Goal: Information Seeking & Learning: Learn about a topic

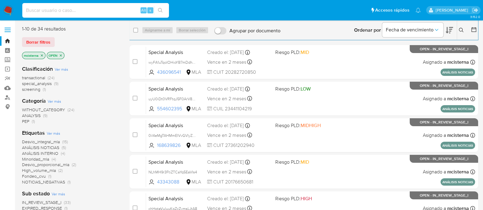
click at [119, 10] on input at bounding box center [95, 10] width 147 height 8
paste input "6vsWkQPHCu3OXnz9Ro4sfM8T"
type input "6vsWkQPHCu3OXnz9Ro4sfM8T"
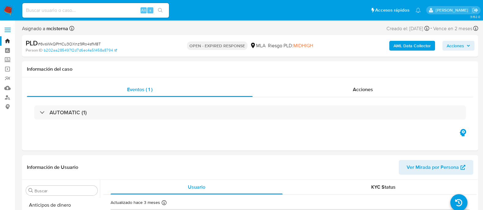
select select "10"
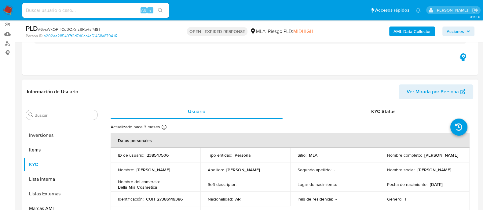
scroll to position [114, 0]
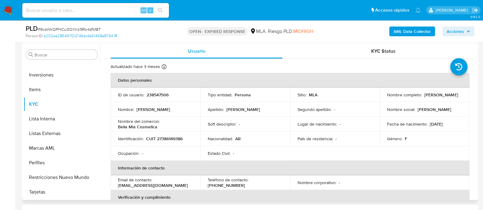
click at [178, 140] on p "CUIT 27386149386" at bounding box center [164, 138] width 37 height 5
copy p "27386149386"
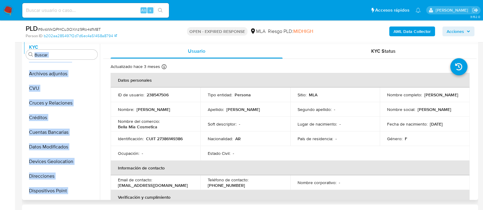
scroll to position [0, 0]
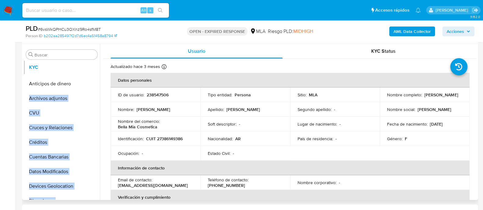
drag, startPoint x: 90, startPoint y: 143, endPoint x: 89, endPoint y: 69, distance: 74.8
click at [89, 69] on ul "Anticipos de dinero Archivos adjuntos CVU Cruces y Relaciones Créditos Cuentas …" at bounding box center [62, 131] width 76 height 138
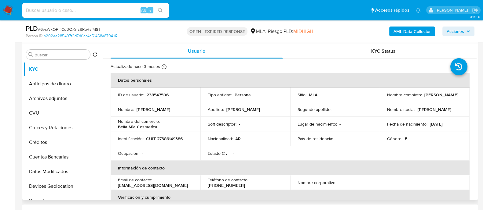
click at [132, 100] on td "ID de usuario : 238547506" at bounding box center [156, 95] width 90 height 15
drag, startPoint x: 91, startPoint y: 100, endPoint x: 89, endPoint y: 83, distance: 16.7
click at [89, 83] on ul "KYC Anticipos de dinero Archivos adjuntos CVU Cruces y Relaciones Créditos Cuen…" at bounding box center [62, 131] width 76 height 138
click at [131, 105] on td "Nombre : Camila Belén" at bounding box center [156, 109] width 90 height 15
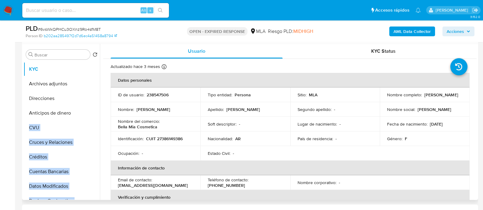
drag, startPoint x: 91, startPoint y: 161, endPoint x: 82, endPoint y: 97, distance: 64.7
click at [82, 97] on ul "KYC Archivos adjuntos Anticipos de dinero CVU Cruces y Relaciones Créditos Cuen…" at bounding box center [62, 131] width 76 height 138
click at [126, 104] on td "Nombre : Camila Belén" at bounding box center [156, 109] width 90 height 15
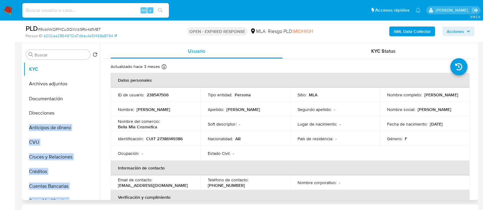
drag, startPoint x: 90, startPoint y: 155, endPoint x: 83, endPoint y: 100, distance: 55.4
click at [83, 100] on ul "KYC Archivos adjuntos Direcciones Anticipos de dinero CVU Cruces y Relaciones C…" at bounding box center [62, 131] width 76 height 138
click at [141, 100] on td "ID de usuario : 238547506" at bounding box center [156, 95] width 90 height 15
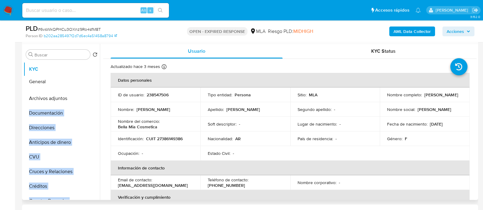
drag, startPoint x: 91, startPoint y: 145, endPoint x: 89, endPoint y: 84, distance: 61.1
click at [89, 84] on ul "KYC Archivos adjuntos Documentación Direcciones Anticipos de dinero CVU Cruces …" at bounding box center [62, 131] width 76 height 138
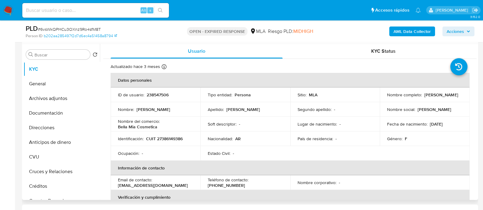
click at [115, 101] on td "ID de usuario : 238547506" at bounding box center [156, 95] width 90 height 15
drag, startPoint x: 89, startPoint y: 160, endPoint x: 87, endPoint y: 142, distance: 17.8
click at [87, 142] on ul "KYC General Archivos adjuntos Documentación Direcciones Anticipos de dinero CVU…" at bounding box center [62, 131] width 76 height 138
click at [101, 130] on div "Usuario KYC Status Actualizado hace 3 meses Creado: 15/03/2020 10:14:55 Actuali…" at bounding box center [288, 122] width 376 height 156
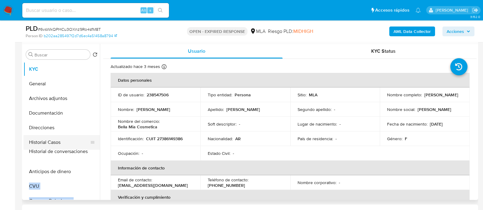
drag, startPoint x: 90, startPoint y: 152, endPoint x: 84, endPoint y: 153, distance: 6.2
click at [84, 153] on ul "KYC General Archivos adjuntos Documentación Direcciones Historial Casos Anticip…" at bounding box center [62, 131] width 76 height 138
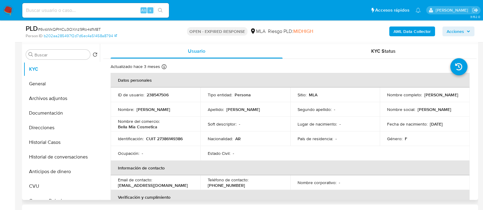
click at [114, 143] on td "Identificación : CUIT 27386149386" at bounding box center [156, 139] width 90 height 15
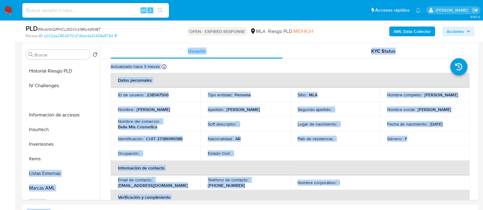
scroll to position [273, 0]
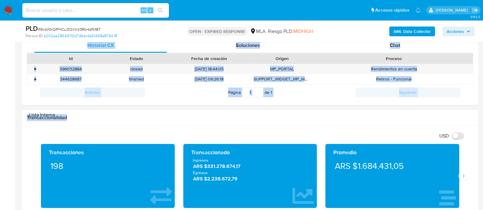
drag, startPoint x: 89, startPoint y: 164, endPoint x: 89, endPoint y: 117, distance: 47.3
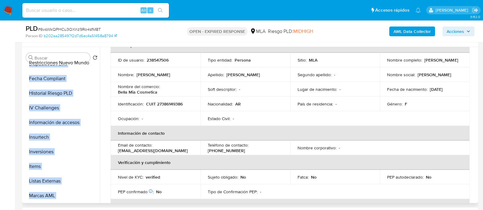
scroll to position [0, 0]
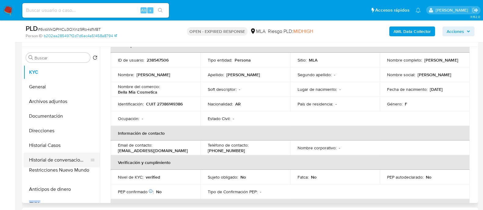
drag, startPoint x: 92, startPoint y: 165, endPoint x: 90, endPoint y: 170, distance: 4.9
click at [90, 170] on ul "KYC General Archivos adjuntos Documentación Direcciones Historial Casos Histori…" at bounding box center [62, 134] width 76 height 138
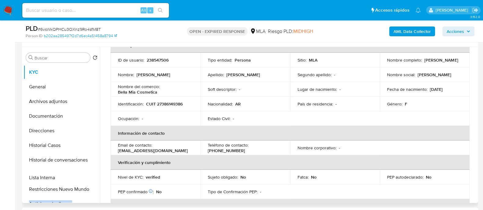
drag, startPoint x: 91, startPoint y: 193, endPoint x: 89, endPoint y: 176, distance: 16.9
click at [89, 176] on ul "KYC General Archivos adjuntos Documentación Direcciones Historial Casos Histori…" at bounding box center [62, 134] width 76 height 138
click at [78, 147] on button "Historial Casos" at bounding box center [59, 145] width 71 height 15
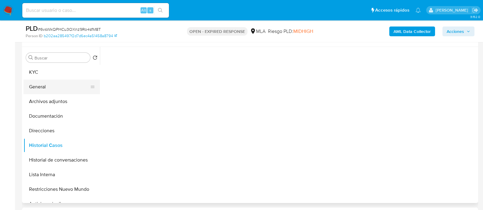
click at [81, 83] on button "General" at bounding box center [59, 87] width 71 height 15
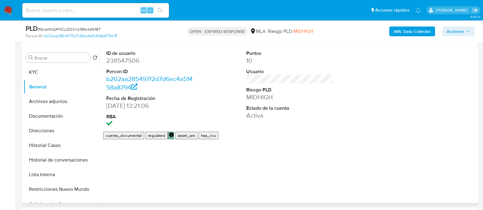
click at [130, 64] on dd "238547506" at bounding box center [149, 60] width 87 height 9
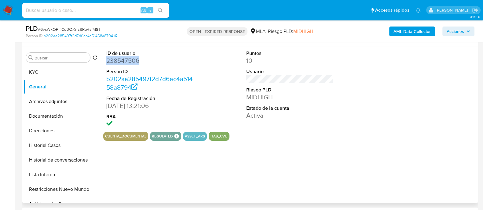
click at [130, 64] on dd "238547506" at bounding box center [149, 60] width 87 height 9
copy dd "238547506"
click at [13, 11] on img at bounding box center [8, 10] width 10 height 10
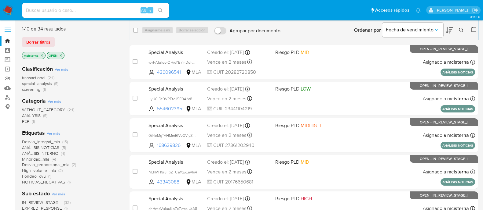
click at [460, 30] on icon at bounding box center [461, 30] width 5 height 5
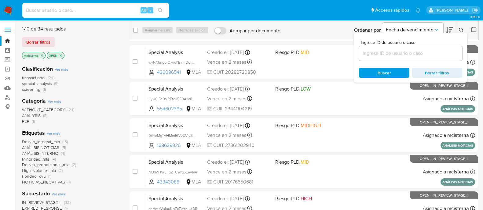
click at [443, 62] on div "Ingrese ID de usuario o caso Buscar Borrar filtros" at bounding box center [410, 58] width 113 height 50
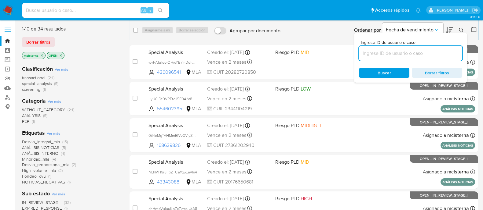
click at [443, 57] on input at bounding box center [410, 53] width 103 height 8
paste input "238547506"
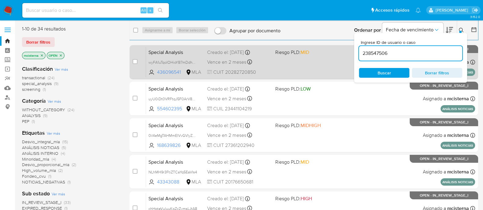
type input "238547506"
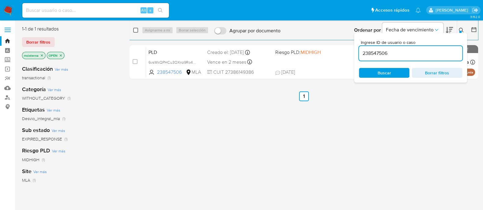
click at [137, 30] on input "checkbox" at bounding box center [135, 30] width 5 height 5
checkbox input "true"
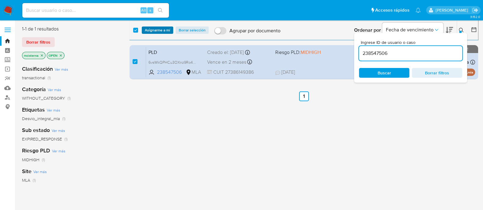
click at [149, 30] on span "Asignarme a mí" at bounding box center [157, 30] width 25 height 6
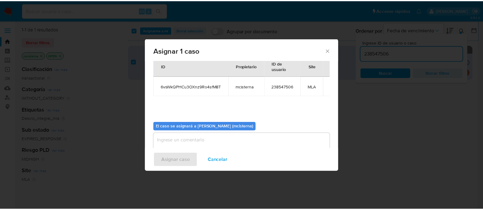
scroll to position [31, 0]
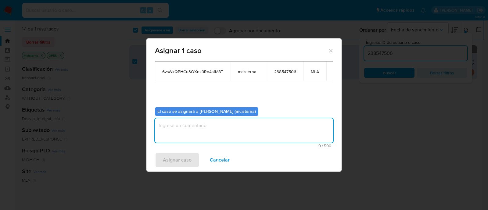
click at [211, 123] on textarea "assign-modal" at bounding box center [244, 130] width 178 height 24
type textarea "mcisterna"
click at [188, 159] on span "Asignar caso" at bounding box center [177, 160] width 29 height 13
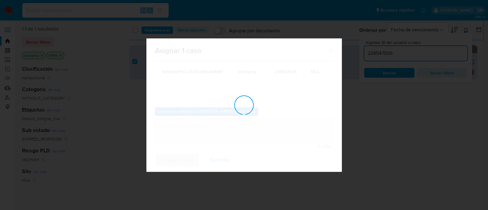
checkbox input "false"
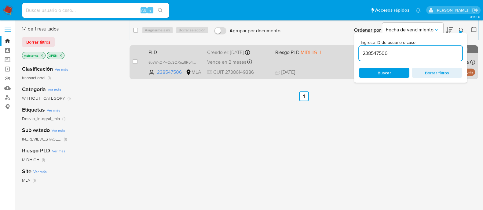
click at [196, 53] on span "PLD" at bounding box center [175, 52] width 54 height 8
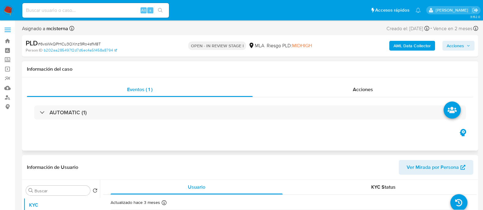
scroll to position [191, 0]
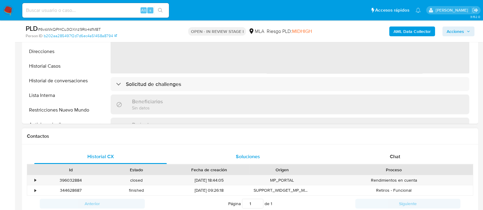
click at [374, 154] on div "Chat" at bounding box center [394, 157] width 132 height 15
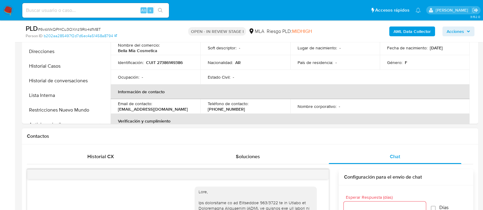
select select "10"
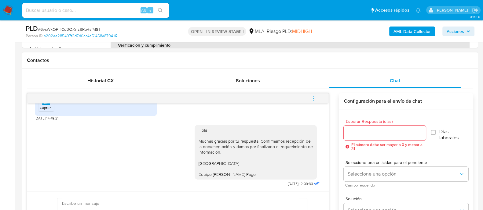
click at [314, 96] on icon "menu-action" at bounding box center [313, 96] width 1 height 1
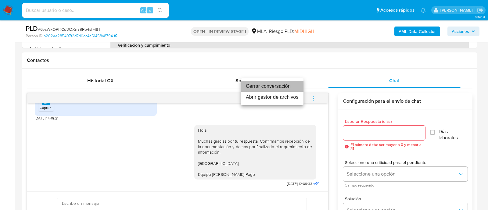
click at [288, 87] on li "Cerrar conversación" at bounding box center [272, 86] width 63 height 11
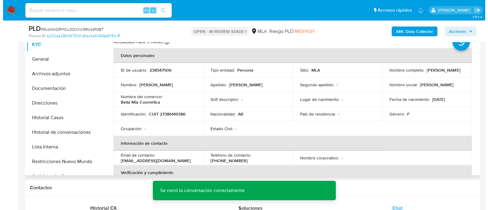
scroll to position [76, 0]
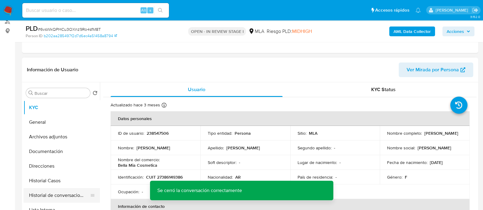
click at [83, 193] on button "Historial de conversaciones" at bounding box center [59, 195] width 71 height 15
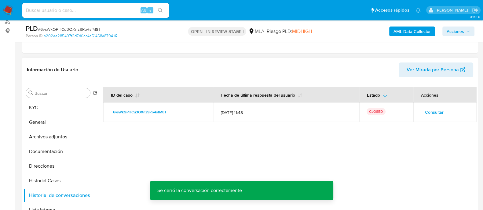
click at [420, 113] on button "Consultar" at bounding box center [433, 112] width 27 height 10
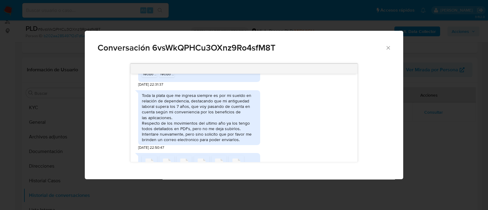
scroll to position [420, 0]
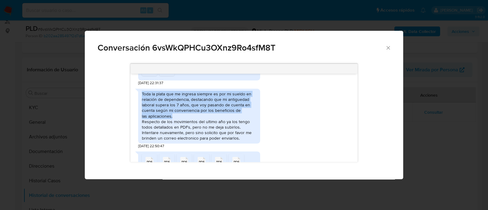
drag, startPoint x: 142, startPoint y: 98, endPoint x: 227, endPoint y: 124, distance: 89.2
click at [227, 124] on div "Toda la plata que me ingresa siempre es por mi sueldo en relación de dependenci…" at bounding box center [199, 116] width 115 height 50
copy div "Toda la plata que me ingresa siempre es por mi sueldo en relación de dependenci…"
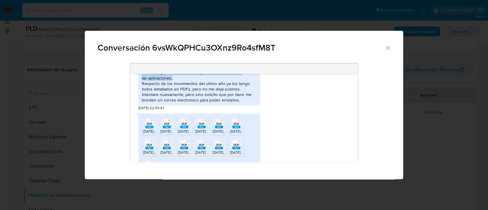
scroll to position [572, 0]
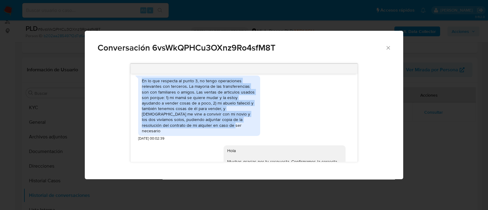
drag, startPoint x: 143, startPoint y: 87, endPoint x: 184, endPoint y: 132, distance: 60.5
click at [184, 132] on div "En lo que respecta al punto 3, no tengo operaciones relevantes con terceros. La…" at bounding box center [199, 106] width 115 height 56
copy div "En lo que respecta al punto 3, no tengo operaciones relevantes con terceros. La…"
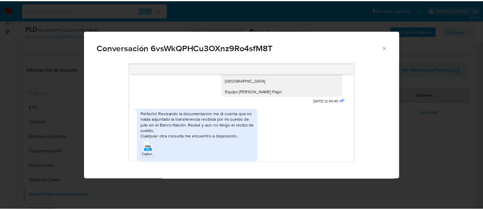
scroll to position [751, 0]
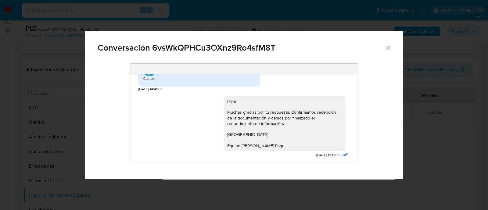
click at [386, 47] on icon "Cerrar" at bounding box center [389, 48] width 6 height 6
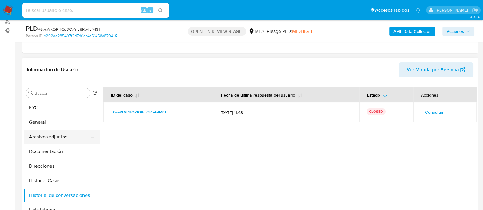
click at [75, 136] on button "Archivos adjuntos" at bounding box center [59, 137] width 71 height 15
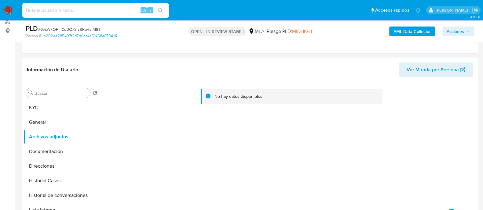
click at [416, 33] on b "AML Data Collector" at bounding box center [411, 32] width 37 height 10
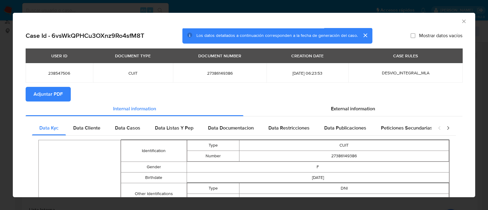
click at [45, 88] on span "Adjuntar PDF" at bounding box center [48, 94] width 29 height 13
click at [461, 21] on icon "Cerrar ventana" at bounding box center [464, 21] width 6 height 6
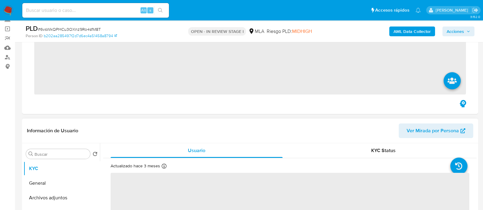
scroll to position [152, 0]
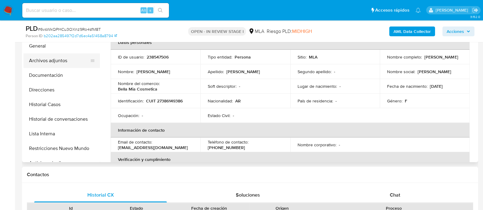
click at [61, 61] on button "Archivos adjuntos" at bounding box center [59, 60] width 71 height 15
select select "10"
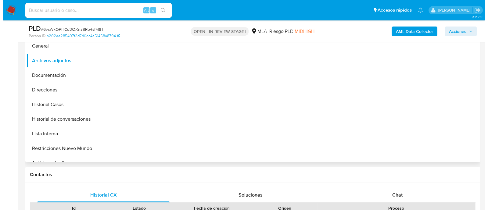
scroll to position [114, 0]
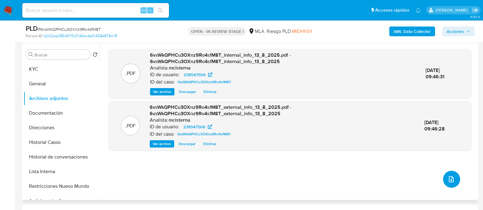
click at [447, 176] on icon "upload-file" at bounding box center [450, 179] width 7 height 7
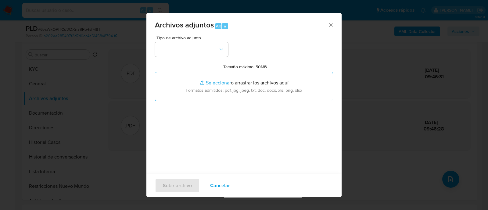
click at [206, 56] on div "Tipo de archivo adjunto Tamaño máximo: 50MB Seleccionar archivos Seleccionar o …" at bounding box center [244, 108] width 178 height 144
click at [202, 48] on button "button" at bounding box center [191, 49] width 73 height 15
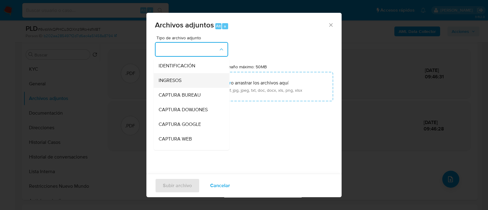
click at [192, 78] on div "INGRESOS" at bounding box center [190, 80] width 62 height 15
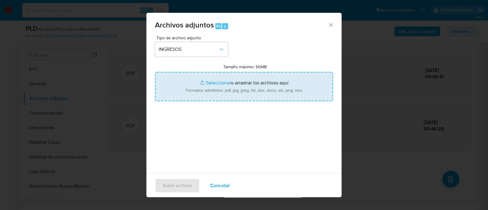
type input "C:\fakepath\Recibo [PERSON_NAME] 05-2025 (2).pdf"
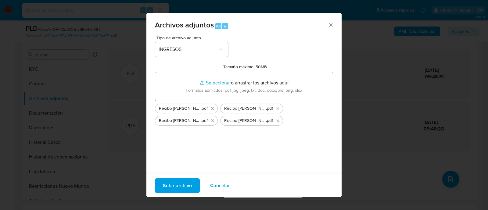
click at [178, 187] on span "Subir archivo" at bounding box center [177, 185] width 29 height 13
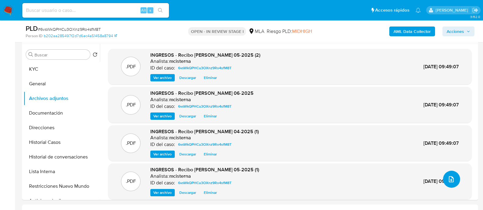
click at [450, 179] on icon "upload-file" at bounding box center [450, 179] width 5 height 6
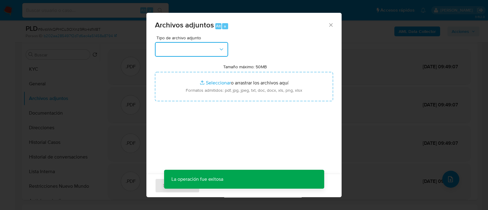
click at [200, 48] on button "button" at bounding box center [191, 49] width 73 height 15
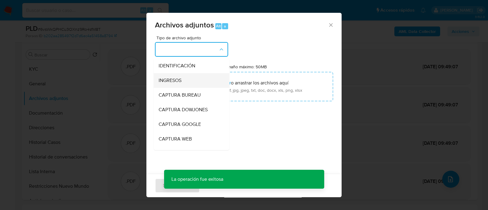
click at [193, 75] on div "INGRESOS" at bounding box center [190, 80] width 62 height 15
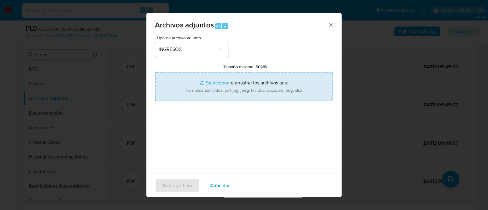
type input "C:\fakepath\Recibo de sueldo 04-2025 (4).pdf"
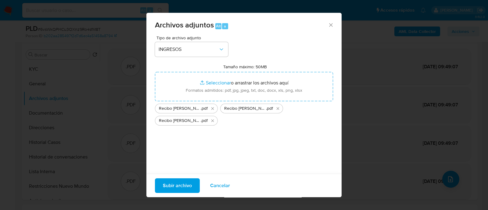
click at [180, 183] on span "Subir archivo" at bounding box center [177, 185] width 29 height 13
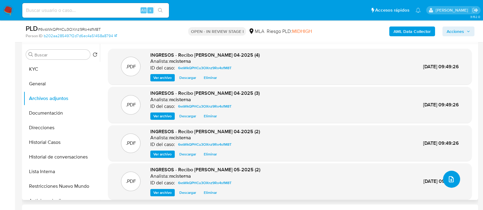
click at [447, 177] on icon "upload-file" at bounding box center [450, 179] width 7 height 7
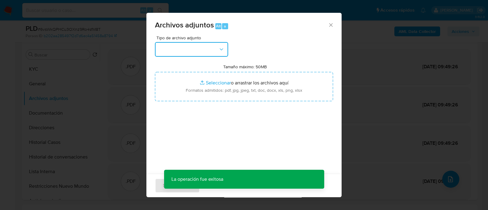
click at [205, 53] on button "button" at bounding box center [191, 49] width 73 height 15
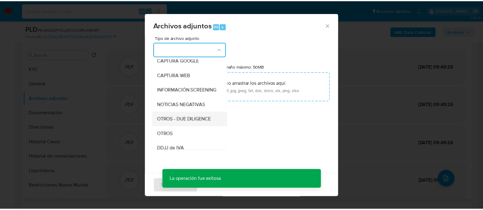
scroll to position [76, 0]
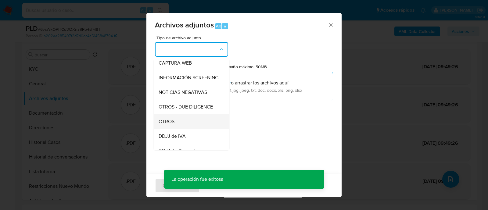
click at [191, 124] on div "OTROS" at bounding box center [190, 121] width 62 height 15
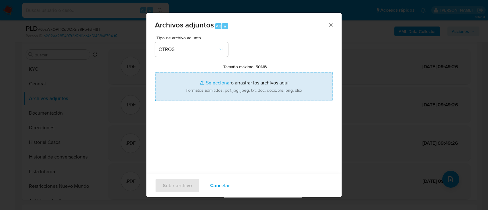
type input "C:\fakepath\Movimientos 6vsWkQPHCu3OXnz9Ro4sfM8T_2025_07_17_19_52_30.xlsx"
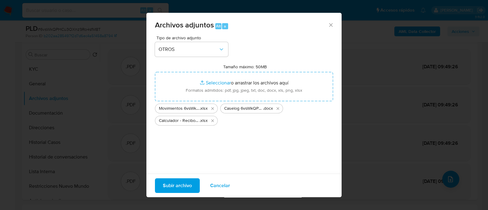
click at [328, 154] on div "Tipo de archivo adjunto OTROS Tamaño máximo: 50MB Seleccionar archivos Seleccio…" at bounding box center [244, 110] width 195 height 148
click at [176, 181] on span "Subir archivo" at bounding box center [177, 185] width 29 height 13
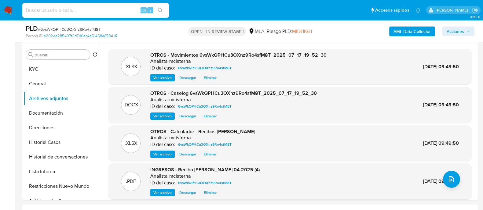
click at [456, 34] on span "Acciones" at bounding box center [454, 32] width 17 height 10
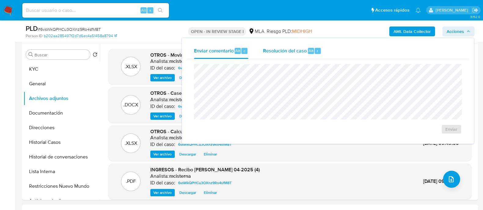
click at [314, 54] on div "r" at bounding box center [317, 51] width 6 height 6
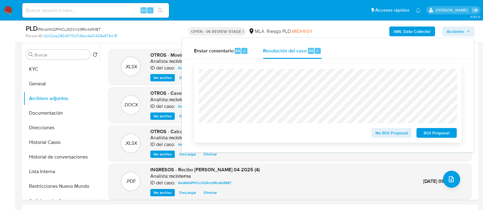
click at [400, 132] on span "No ROI Proposal" at bounding box center [391, 133] width 32 height 9
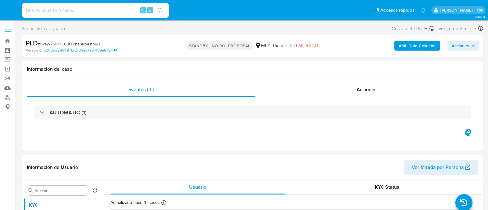
select select "10"
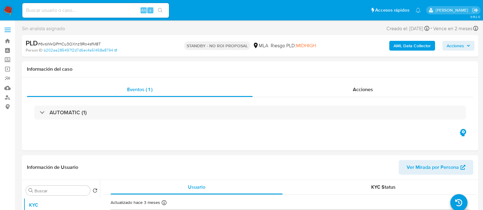
click at [118, 5] on div "Alt s" at bounding box center [95, 10] width 147 height 15
click at [114, 14] on input at bounding box center [95, 10] width 147 height 8
paste input "65509663"
type input "65509663"
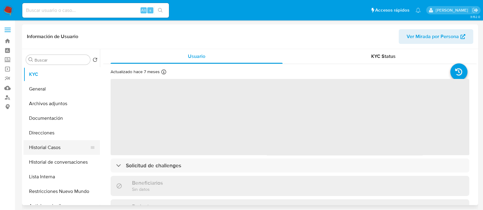
click at [78, 152] on button "Historial Casos" at bounding box center [59, 147] width 71 height 15
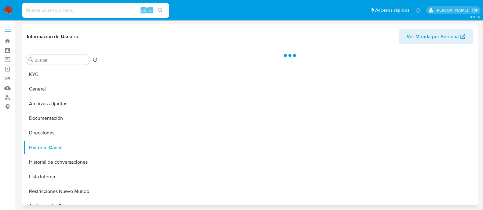
select select "10"
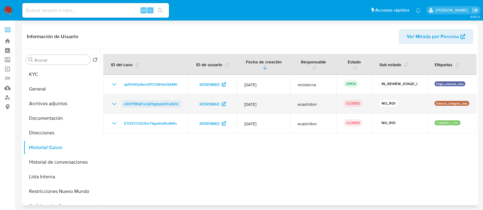
click at [151, 105] on span "d3STPWwFucqDfgpbpqHCw62U" at bounding box center [151, 103] width 55 height 7
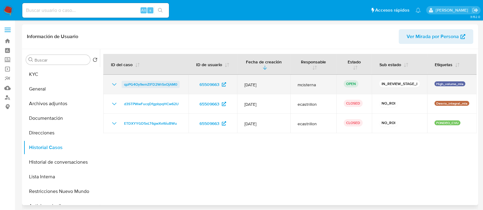
click at [162, 84] on span "qpPG4Oy9emZlFD2WrSxOjAM0" at bounding box center [150, 84] width 53 height 7
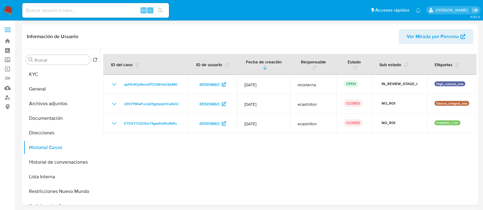
click at [90, 8] on input at bounding box center [95, 10] width 147 height 8
paste input "281563165"
type input "281563165"
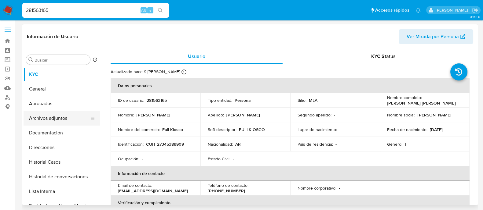
select select "10"
click at [54, 115] on button "Archivos adjuntos" at bounding box center [59, 118] width 71 height 15
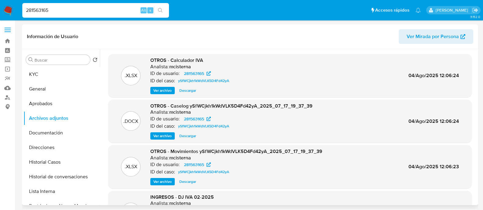
click at [168, 137] on span "Ver archivo" at bounding box center [162, 136] width 18 height 6
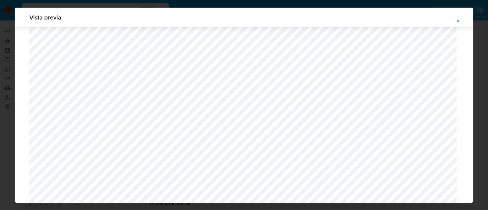
scroll to position [540, 0]
click at [459, 19] on icon "Attachment preview" at bounding box center [458, 21] width 5 height 5
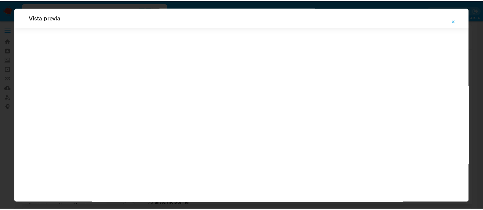
scroll to position [20, 0]
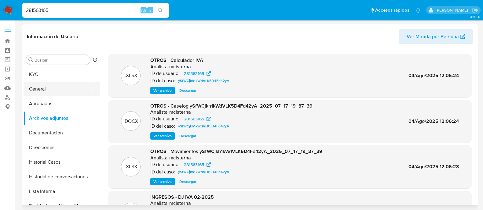
click at [55, 85] on button "General" at bounding box center [59, 89] width 71 height 15
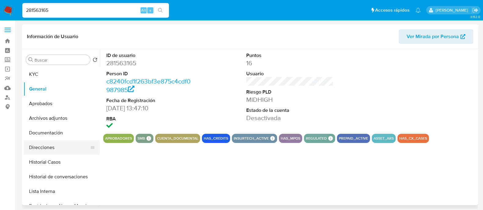
click at [56, 142] on button "Direcciones" at bounding box center [59, 147] width 71 height 15
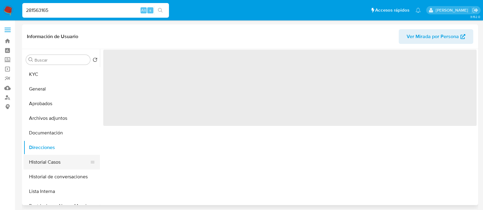
click at [60, 162] on button "Historial Casos" at bounding box center [59, 162] width 71 height 15
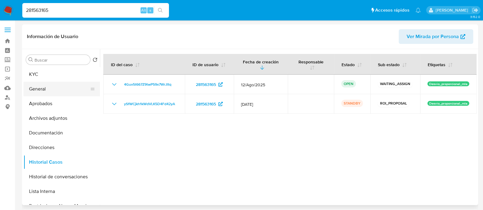
click at [54, 88] on button "General" at bounding box center [59, 89] width 71 height 15
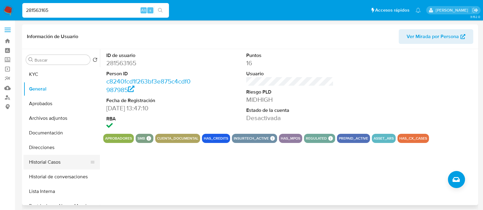
click at [51, 156] on button "Historial Casos" at bounding box center [59, 162] width 71 height 15
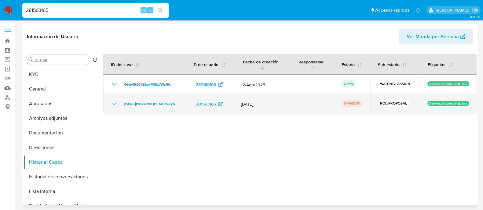
drag, startPoint x: 180, startPoint y: 102, endPoint x: 114, endPoint y: 102, distance: 66.2
click at [114, 102] on td "ySfWCjkh1kWdVLK5D4Fd42yA" at bounding box center [144, 104] width 82 height 20
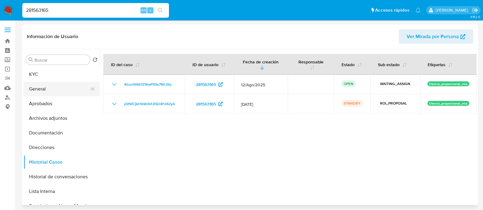
click at [67, 85] on button "General" at bounding box center [59, 89] width 71 height 15
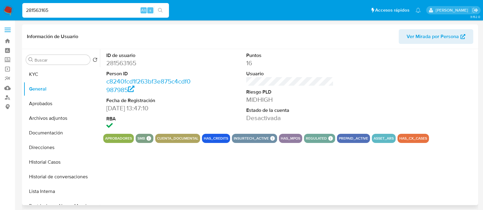
click at [128, 66] on dd "281563165" at bounding box center [149, 63] width 87 height 9
copy dd "281563165"
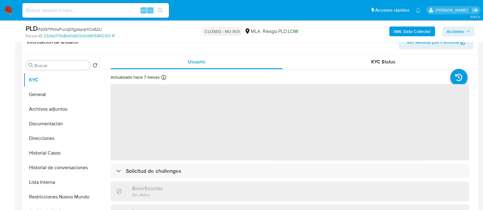
scroll to position [191, 0]
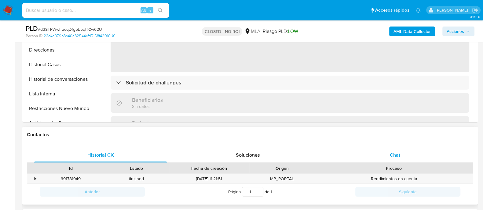
click at [400, 155] on span "Chat" at bounding box center [395, 155] width 10 height 7
select select "10"
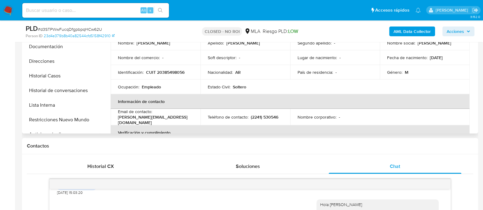
scroll to position [152, 0]
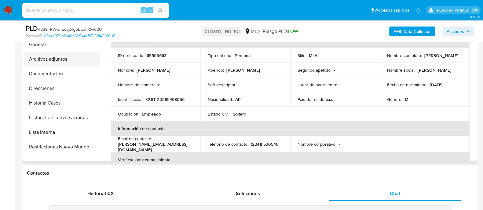
click at [62, 53] on button "Archivos adjuntos" at bounding box center [59, 59] width 71 height 15
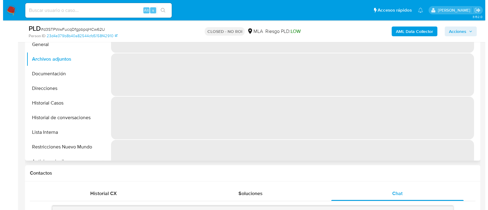
scroll to position [114, 0]
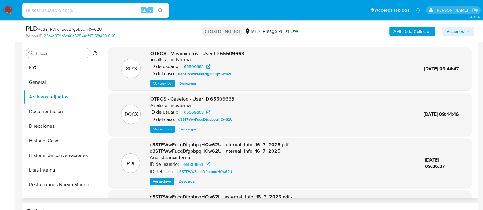
click at [165, 86] on span "Ver archivo" at bounding box center [162, 84] width 18 height 6
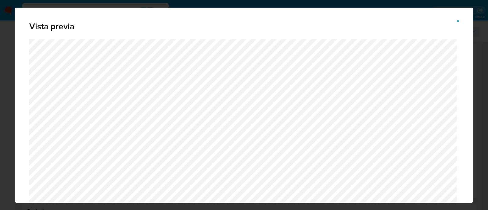
click at [460, 21] on icon "Attachment preview" at bounding box center [458, 21] width 5 height 5
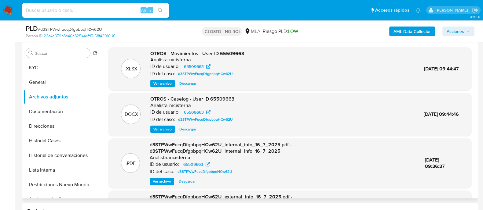
click at [166, 125] on div "OTROS - Caselog - User ID 65509663 Analista: mcisterna ID de usuario: 65509663 …" at bounding box center [192, 114] width 85 height 37
click at [162, 128] on span "Ver archivo" at bounding box center [162, 129] width 18 height 6
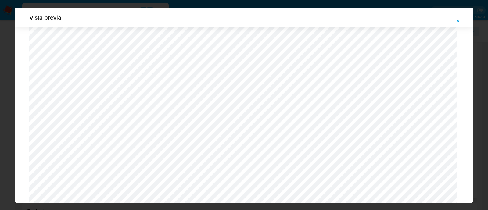
scroll to position [217, 0]
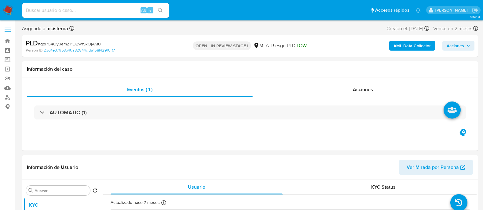
select select "10"
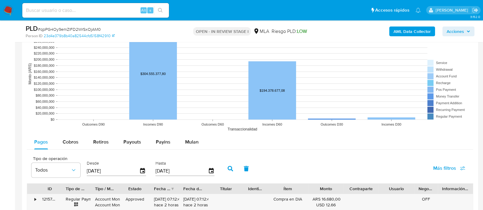
scroll to position [610, 0]
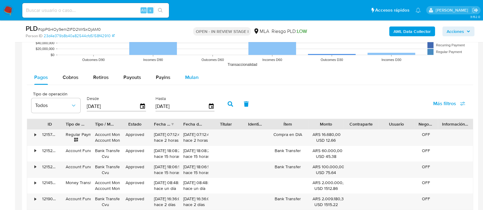
click at [197, 80] on button "Mulan" at bounding box center [192, 77] width 28 height 15
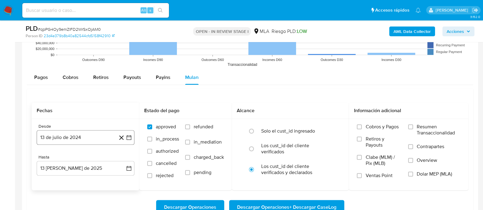
click at [70, 141] on button "13 de julio de 2024" at bounding box center [86, 137] width 98 height 15
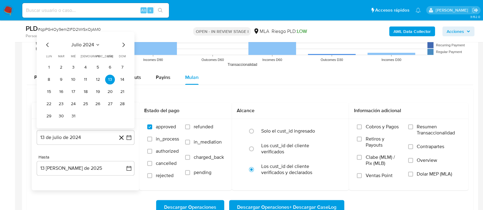
click at [122, 43] on icon "Mes siguiente" at bounding box center [123, 44] width 7 height 7
click at [122, 54] on span "dom" at bounding box center [122, 56] width 7 height 5
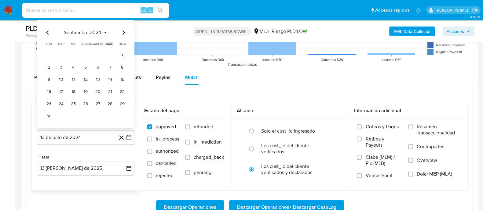
click at [122, 43] on span "dom" at bounding box center [122, 44] width 7 height 5
click at [93, 33] on span "septiembre 2024" at bounding box center [82, 33] width 37 height 6
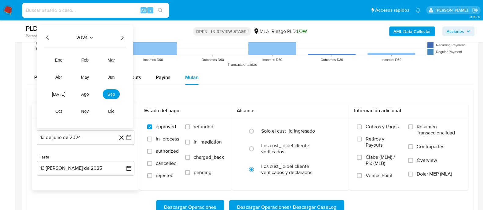
click at [120, 39] on icon "Año siguiente" at bounding box center [121, 37] width 7 height 7
click at [106, 75] on button "jun" at bounding box center [111, 77] width 17 height 10
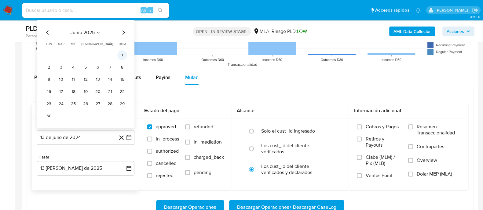
click at [122, 54] on button "1" at bounding box center [122, 55] width 10 height 10
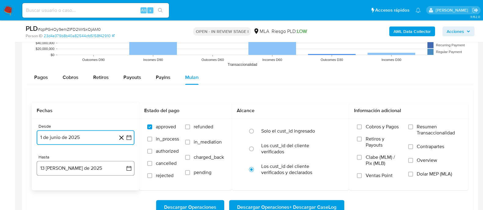
click at [77, 169] on button "13 [PERSON_NAME] de 2025" at bounding box center [86, 168] width 98 height 15
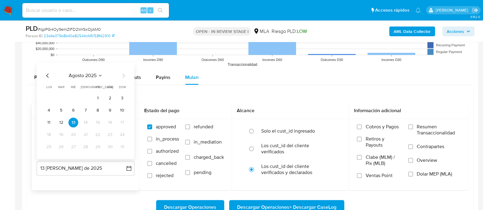
click at [49, 75] on icon "Mes anterior" at bounding box center [47, 75] width 7 height 7
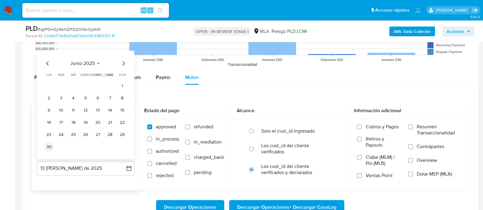
click at [49, 144] on button "30" at bounding box center [49, 147] width 10 height 10
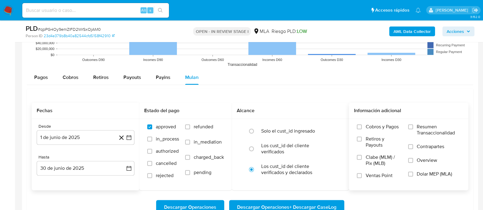
click at [423, 176] on span "Dolar MEP (MLA)" at bounding box center [433, 174] width 35 height 6
click at [413, 176] on input "Dolar MEP (MLA)" at bounding box center [410, 174] width 5 height 5
click at [305, 203] on span "Descargar Operaciones + Descargar CaseLog" at bounding box center [286, 207] width 99 height 13
